Goal: Find specific page/section: Find specific page/section

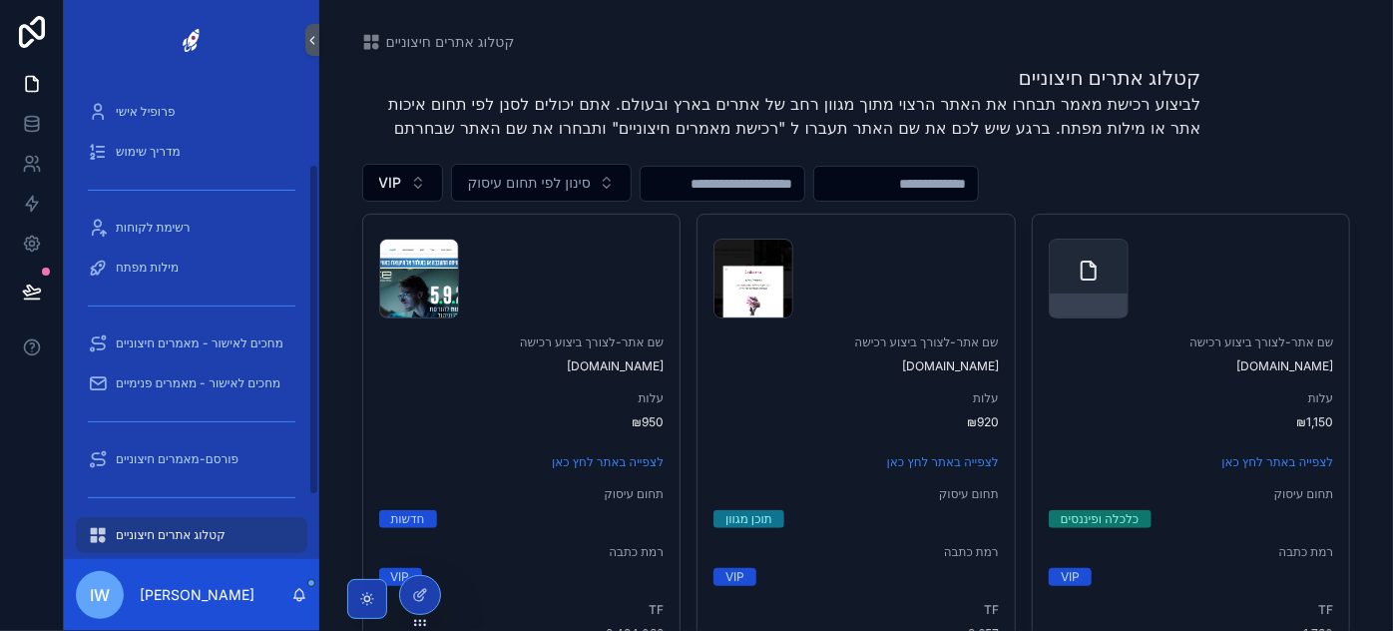
scroll to position [119, 0]
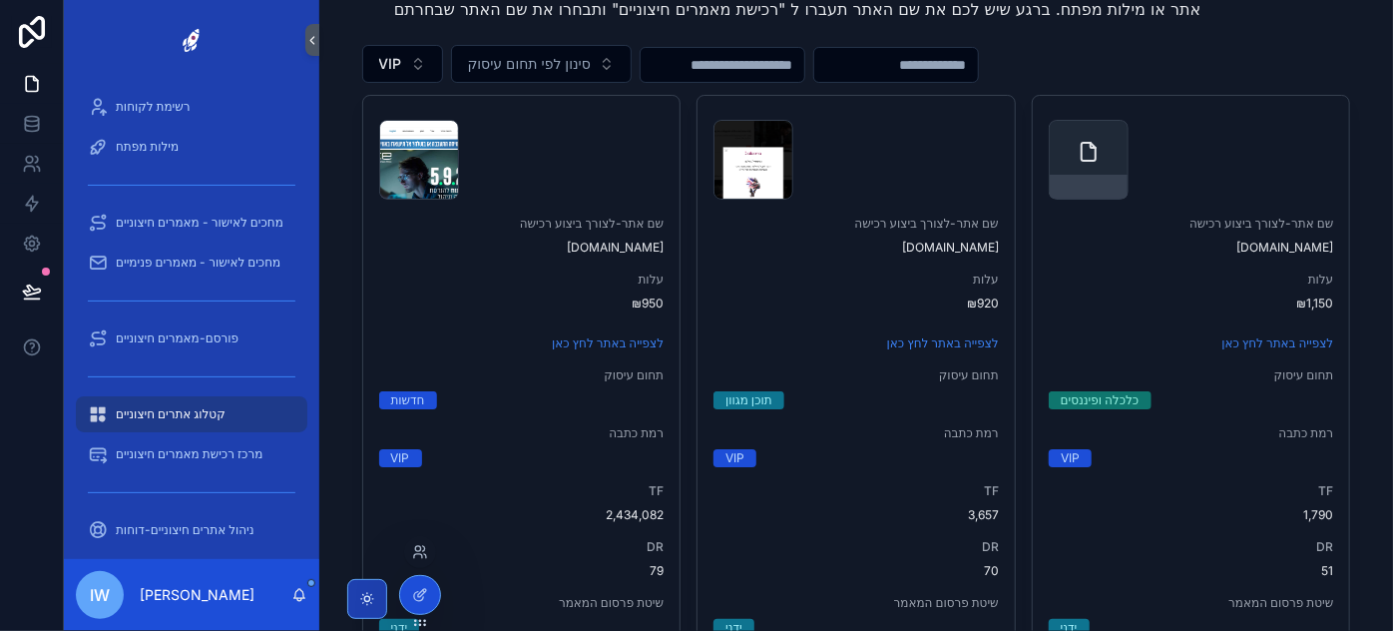
click at [421, 561] on div at bounding box center [420, 552] width 32 height 32
click at [420, 553] on icon at bounding box center [420, 552] width 16 height 16
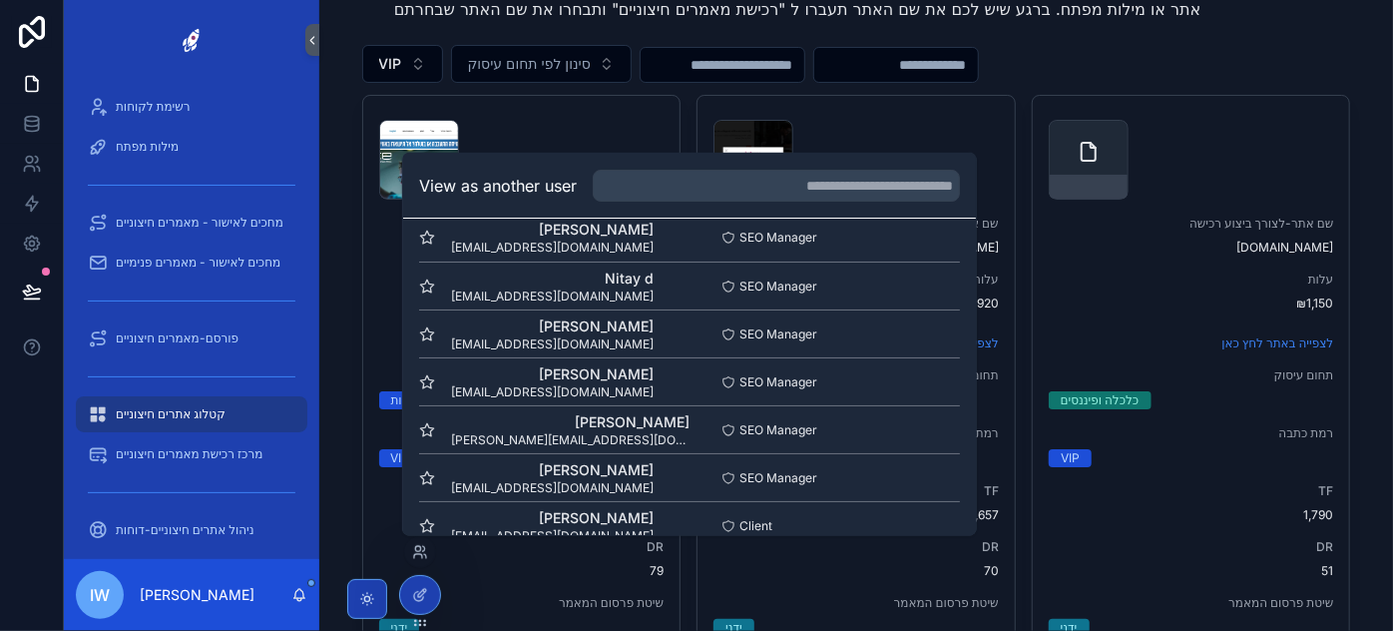
scroll to position [0, 0]
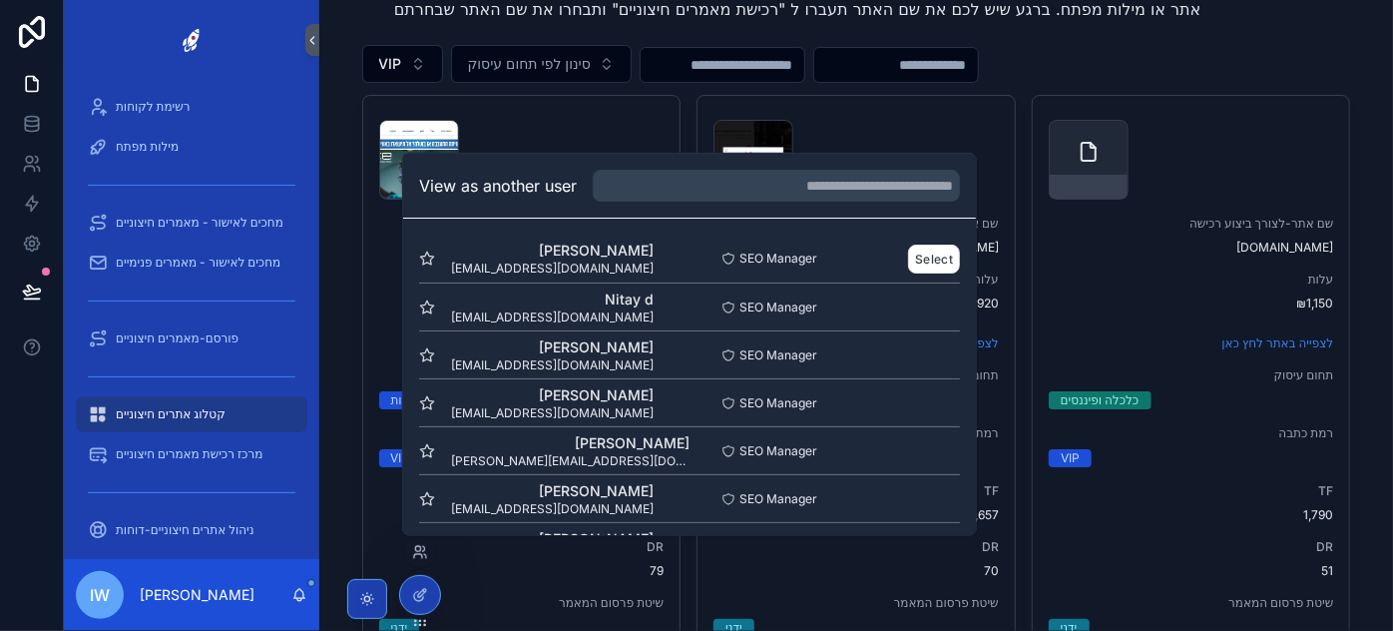
click at [556, 264] on span "[EMAIL_ADDRESS][DOMAIN_NAME]" at bounding box center [552, 269] width 203 height 16
click at [912, 264] on button "Select" at bounding box center [934, 258] width 52 height 29
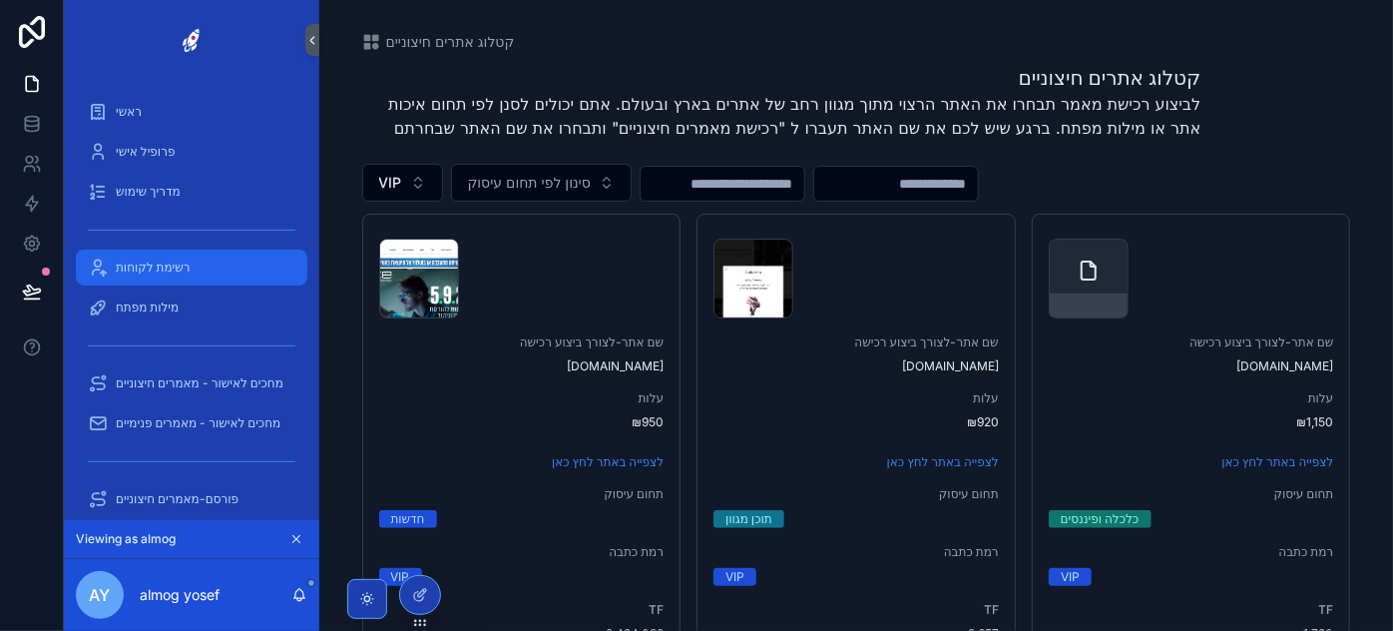
click at [161, 274] on span "רשימת לקוחות" at bounding box center [153, 268] width 75 height 16
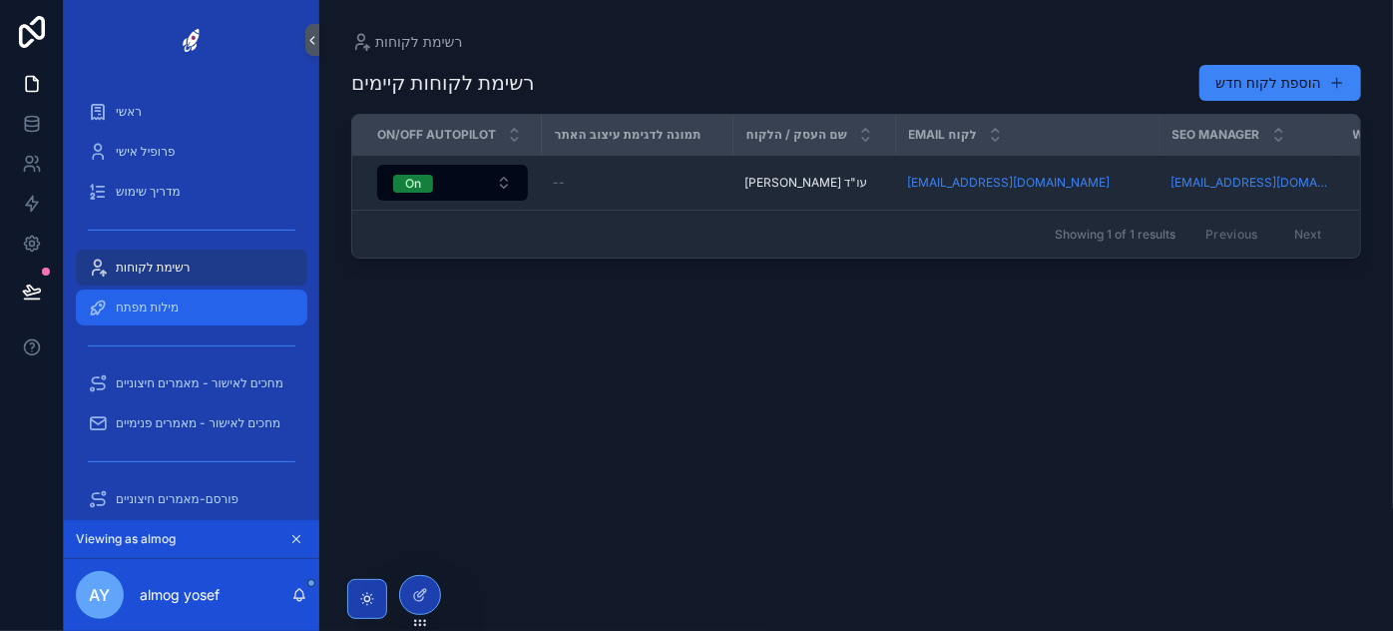
click at [160, 316] on div "מילות מפתח" at bounding box center [192, 307] width 208 height 32
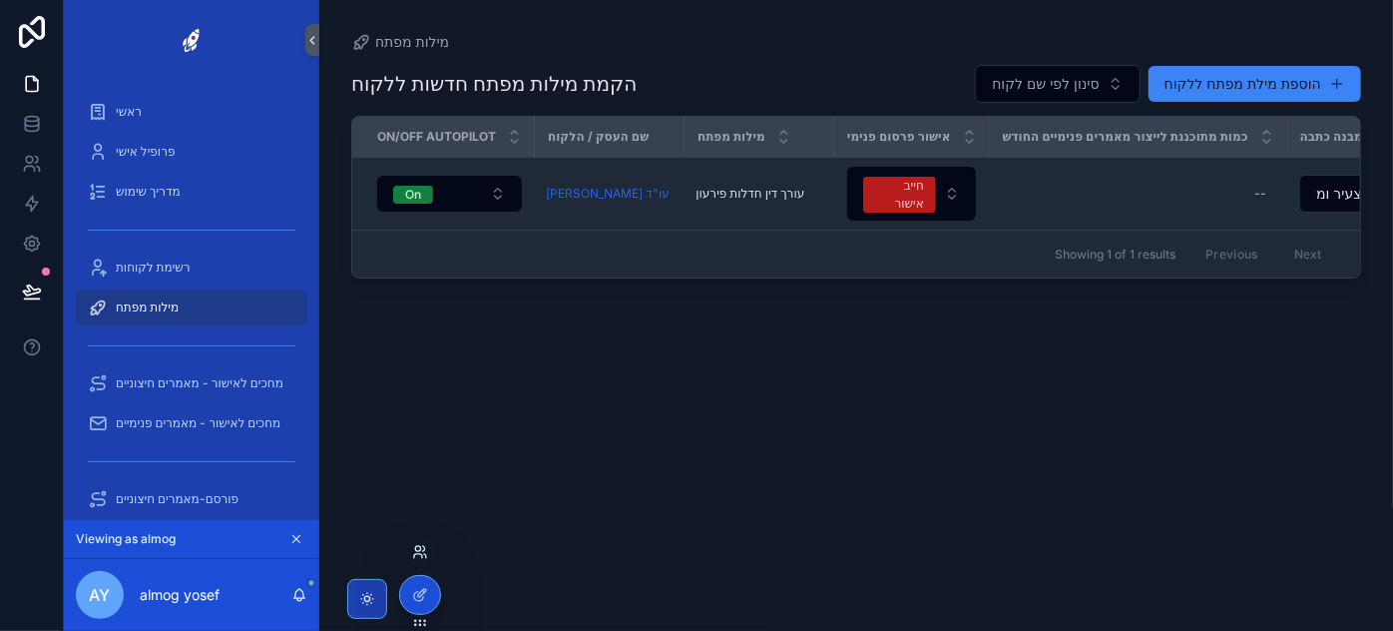
click at [421, 555] on icon at bounding box center [418, 556] width 8 height 4
click at [418, 559] on div at bounding box center [420, 552] width 32 height 32
click at [420, 555] on icon at bounding box center [418, 556] width 8 height 4
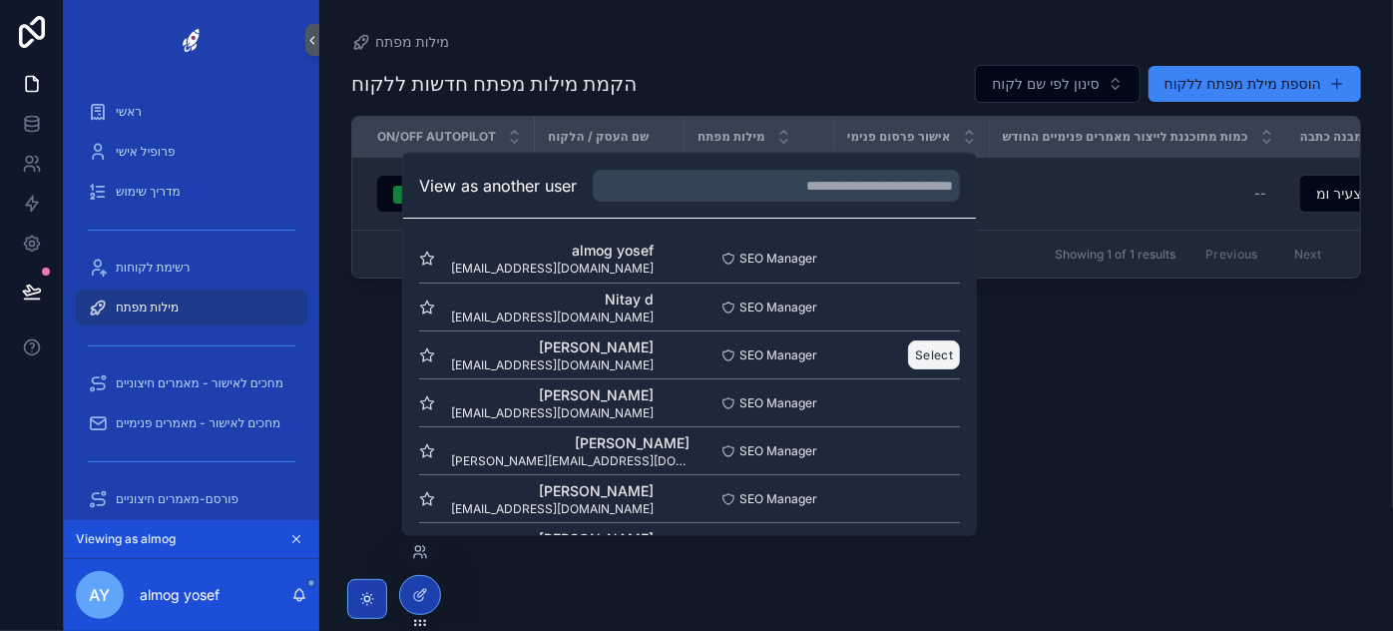
click at [928, 345] on button "Select" at bounding box center [934, 354] width 52 height 29
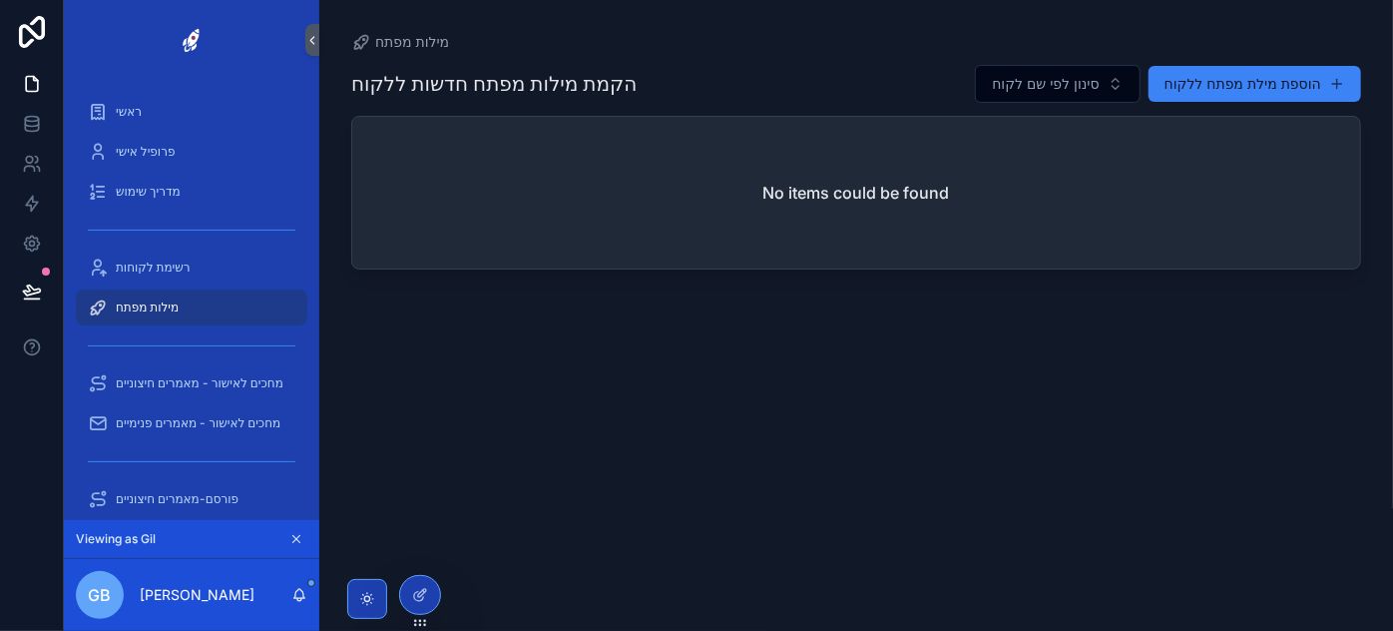
click at [186, 309] on div "מילות מפתח" at bounding box center [192, 307] width 208 height 32
click at [184, 302] on div "מילות מפתח" at bounding box center [192, 307] width 208 height 32
click at [197, 276] on div "רשימת לקוחות" at bounding box center [192, 268] width 208 height 32
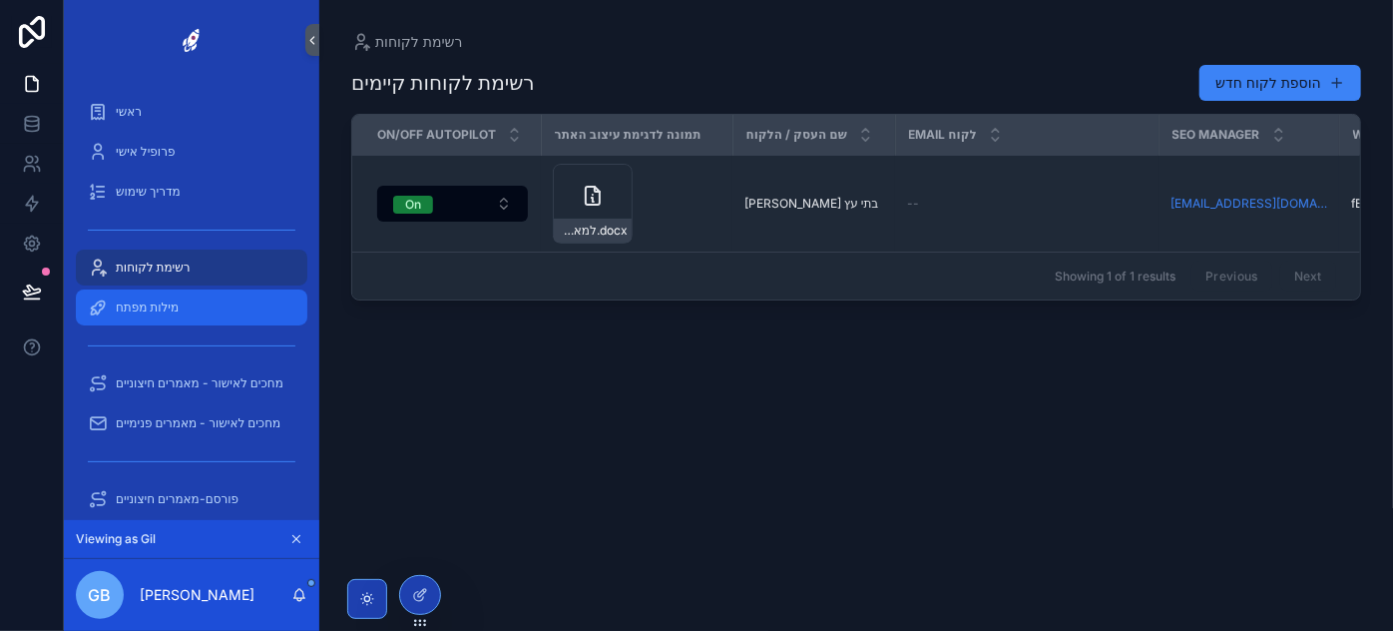
click at [164, 319] on div "מילות מפתח" at bounding box center [192, 307] width 208 height 32
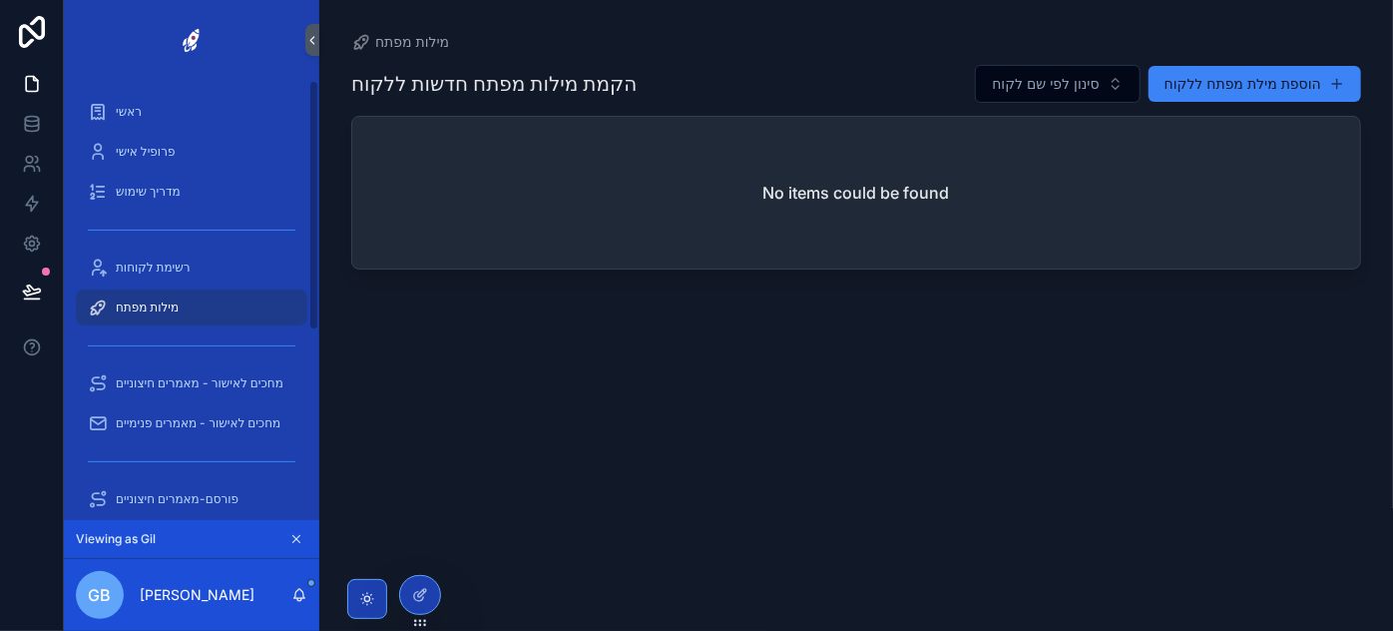
click at [189, 309] on div "מילות מפתח" at bounding box center [192, 307] width 208 height 32
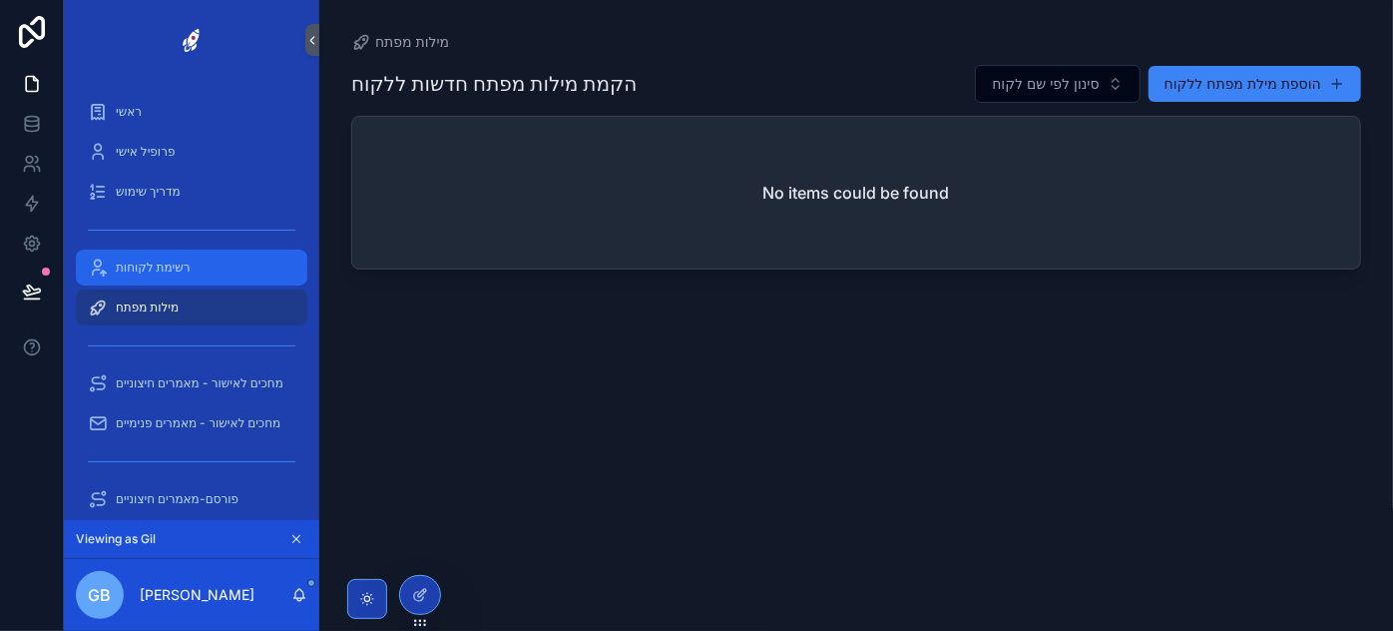
click at [172, 264] on span "רשימת לקוחות" at bounding box center [153, 268] width 75 height 16
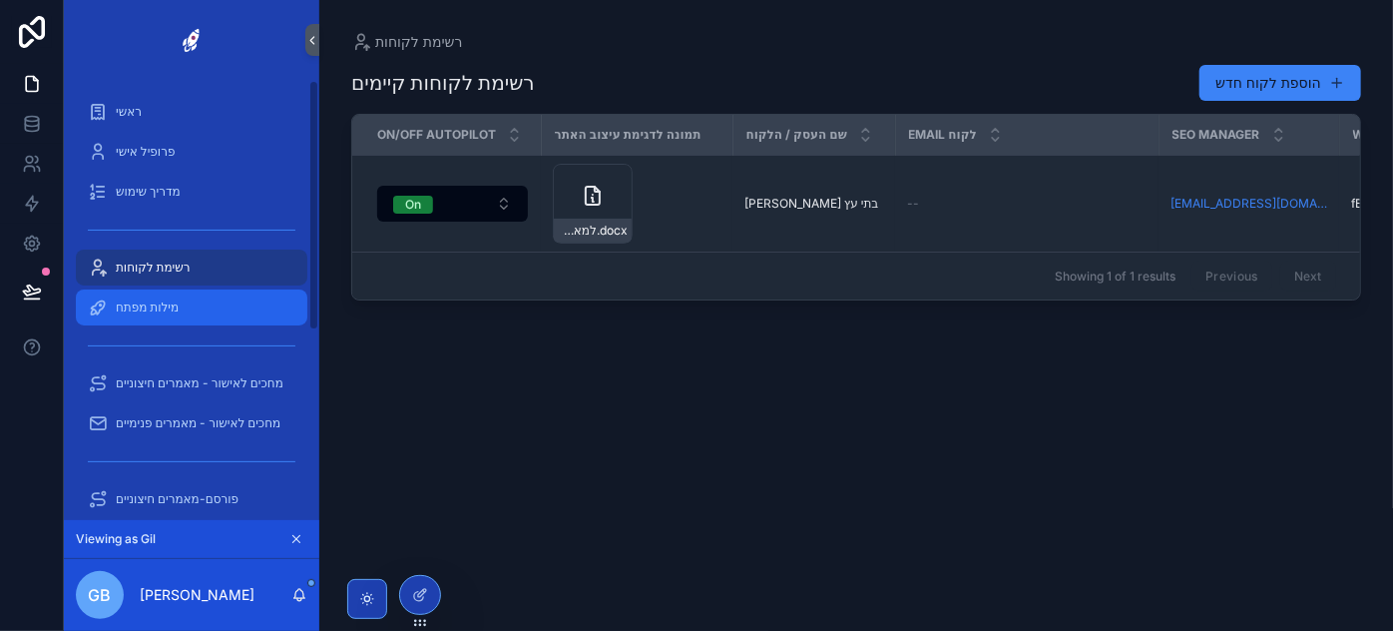
click at [165, 310] on span "מילות מפתח" at bounding box center [147, 307] width 63 height 16
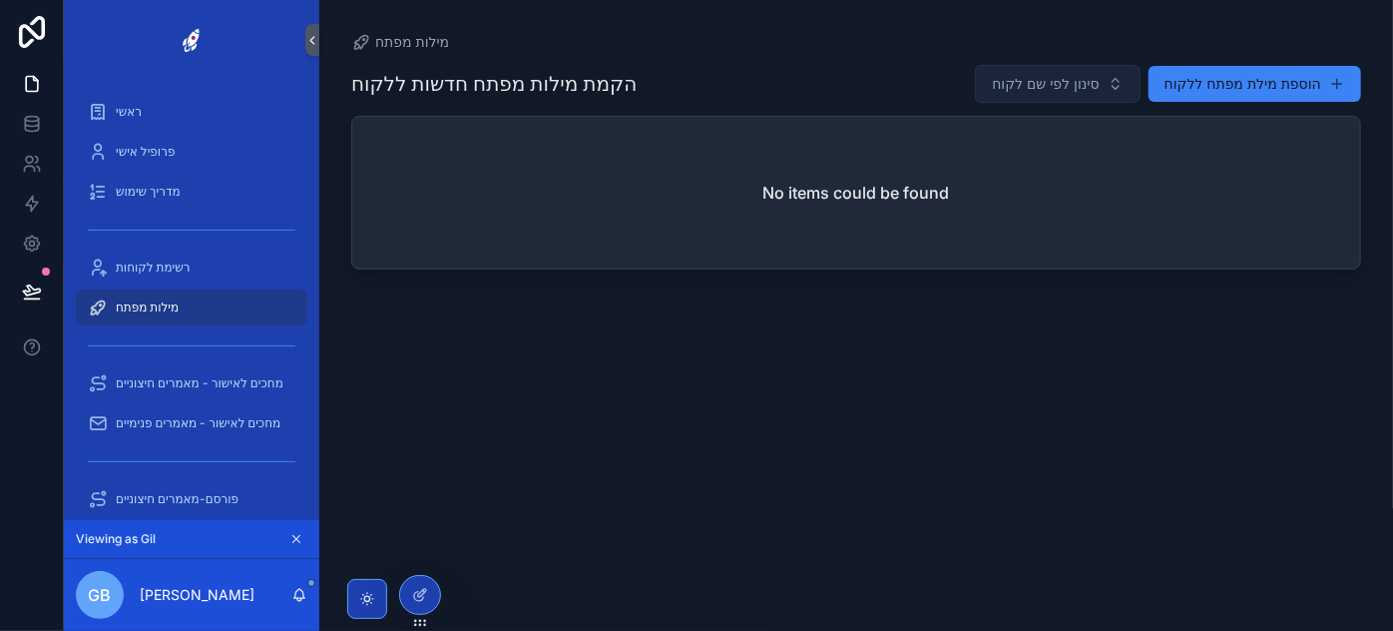
click at [1067, 74] on span "סינון לפי שם לקוח" at bounding box center [1045, 84] width 107 height 20
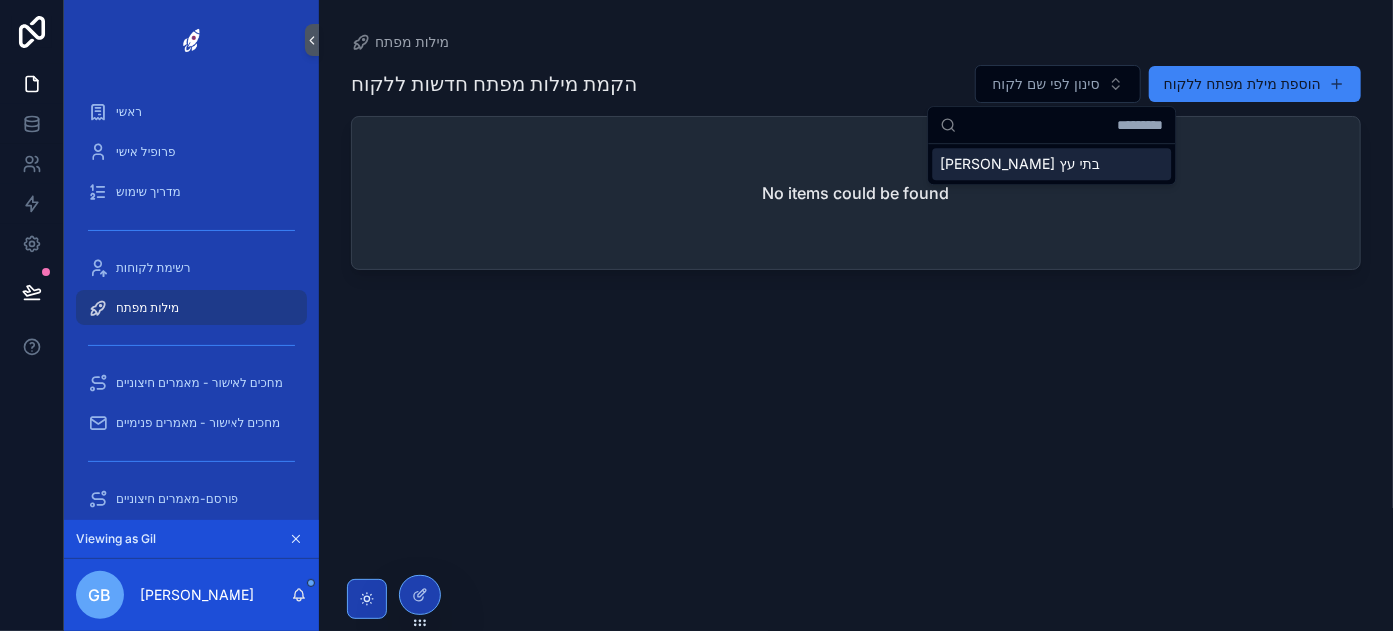
click at [1025, 172] on div "אבידן בתי עץ" at bounding box center [1052, 164] width 240 height 32
